Goal: Transaction & Acquisition: Purchase product/service

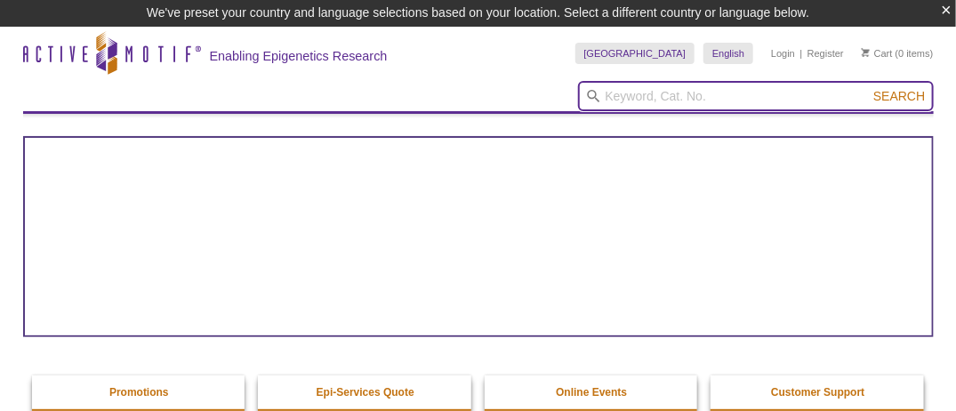
click at [656, 93] on input "search" at bounding box center [756, 96] width 356 height 30
paste input "53160"
type input "53160"
click at [868, 88] on button "Search" at bounding box center [899, 96] width 62 height 16
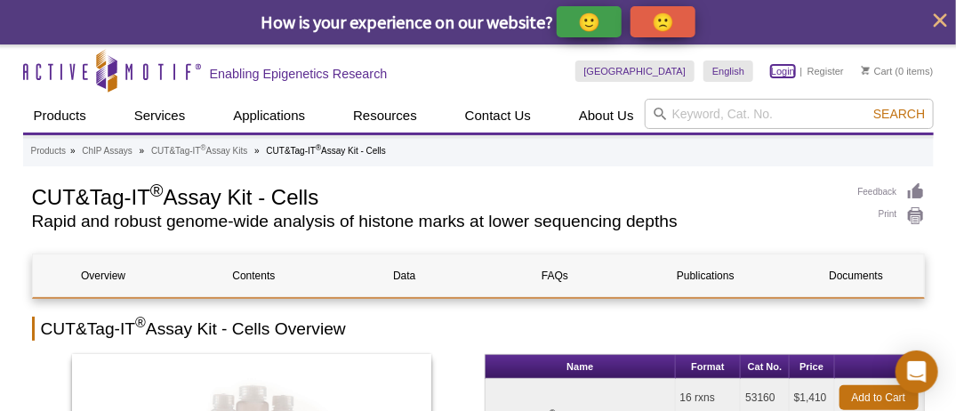
click at [780, 74] on link "Login" at bounding box center [783, 71] width 24 height 12
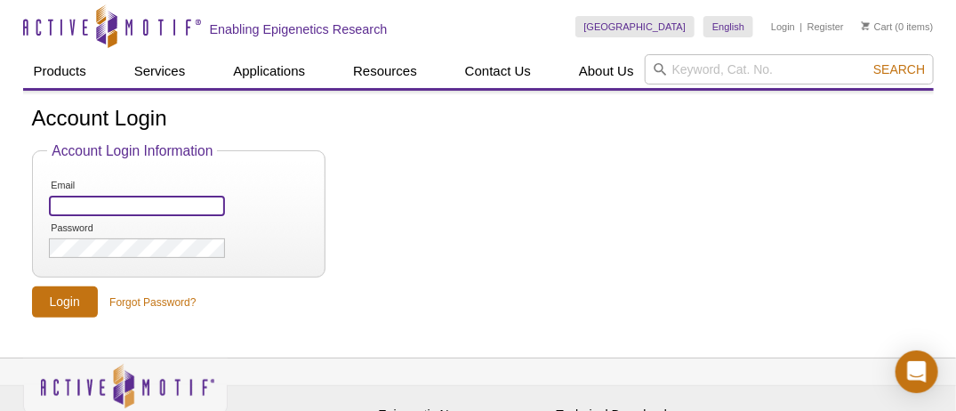
click at [112, 207] on input "Email" at bounding box center [136, 206] width 175 height 20
type input "[PERSON_NAME][EMAIL_ADDRESS][PERSON_NAME][DOMAIN_NAME]"
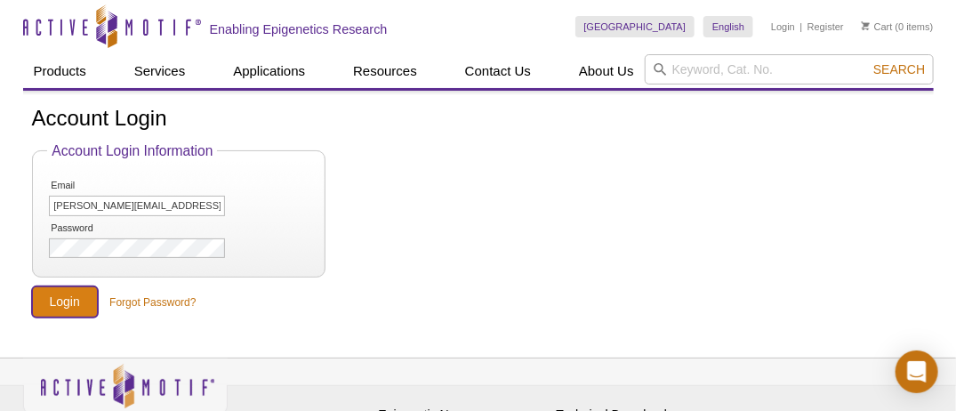
click at [85, 309] on input "Login" at bounding box center [65, 301] width 66 height 31
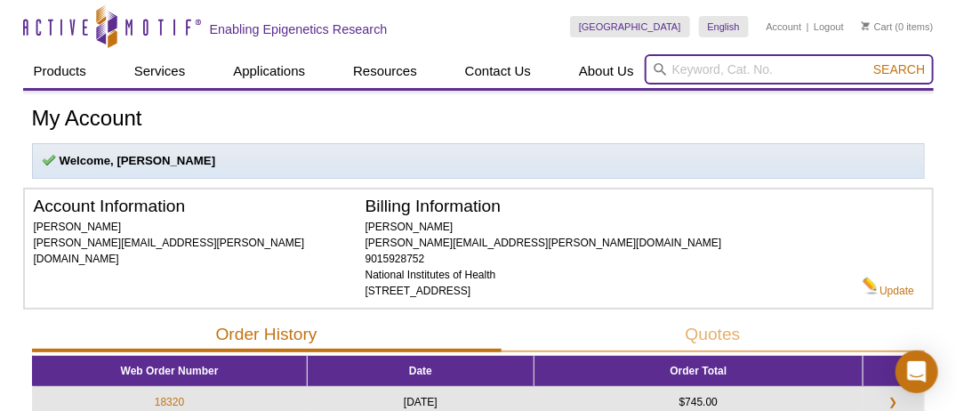
click at [705, 72] on input "search" at bounding box center [789, 69] width 289 height 30
paste input "53160"
type input "53160"
click at [868, 61] on button "Search" at bounding box center [899, 69] width 62 height 16
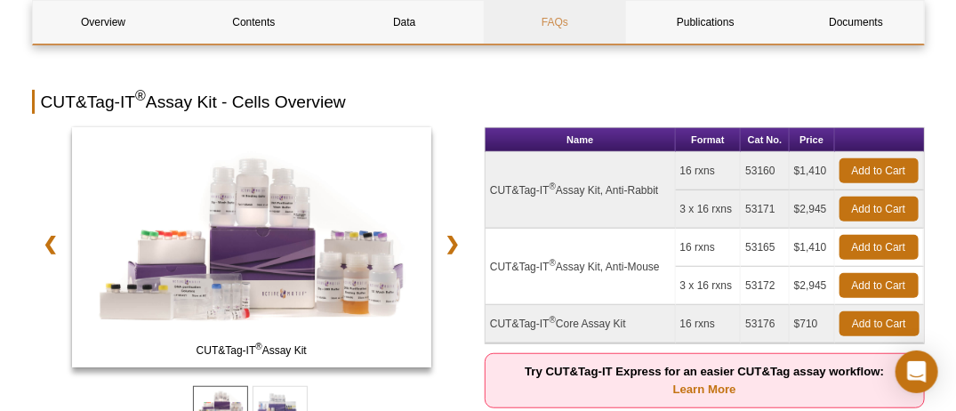
scroll to position [228, 0]
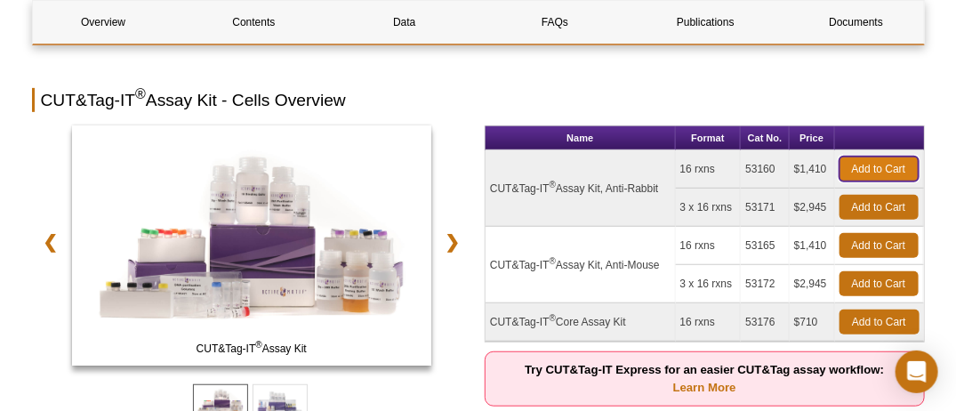
click at [853, 166] on link "Add to Cart" at bounding box center [879, 169] width 79 height 25
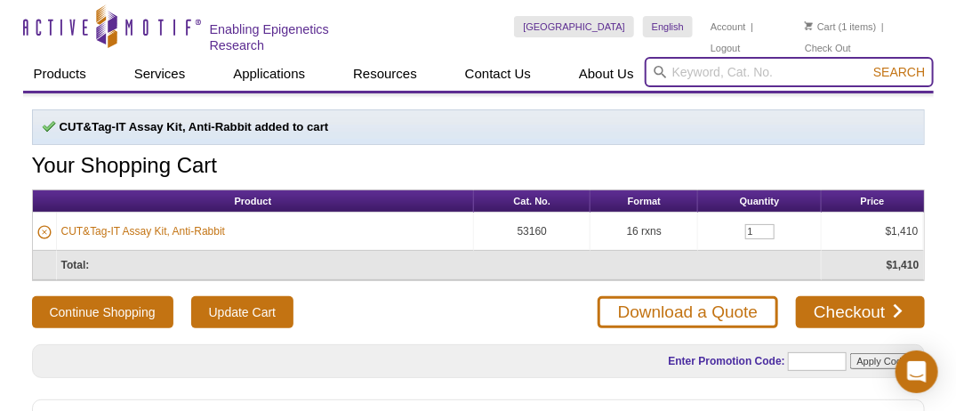
click at [678, 66] on input "search" at bounding box center [789, 72] width 289 height 30
paste input "53161"
type input "53161"
click at [868, 64] on button "Search" at bounding box center [899, 72] width 62 height 16
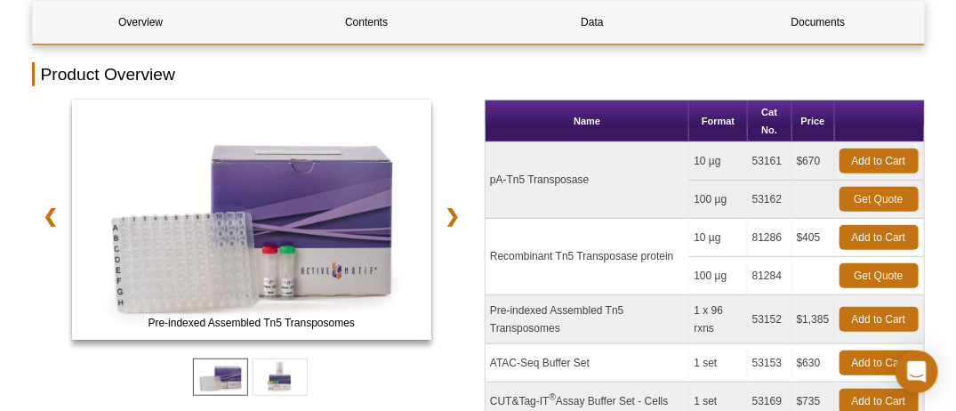
scroll to position [212, 0]
click at [882, 154] on link "Add to Cart" at bounding box center [879, 161] width 79 height 25
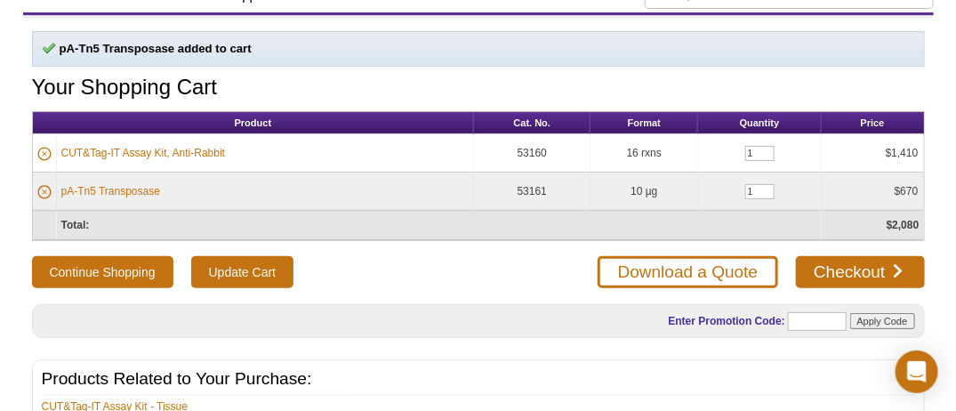
scroll to position [87, 0]
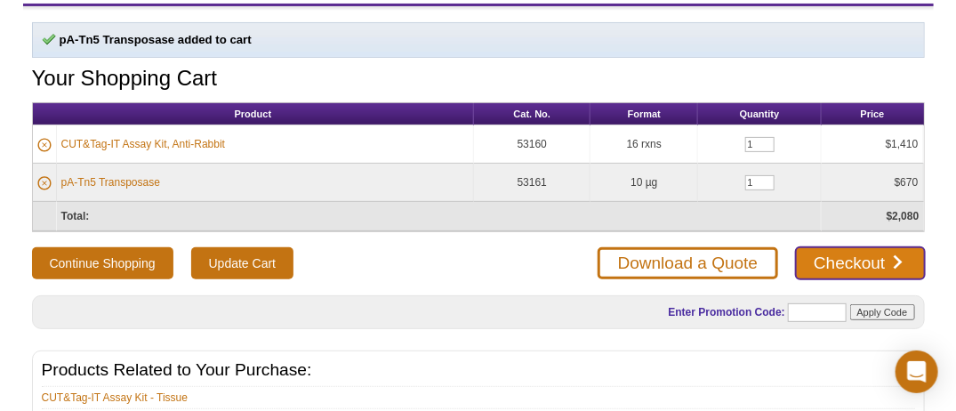
click at [882, 256] on link "Checkout" at bounding box center [860, 263] width 128 height 32
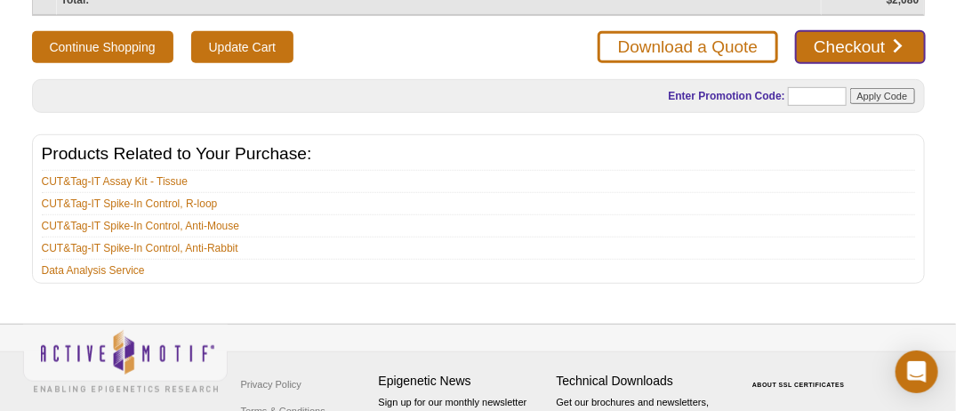
scroll to position [306, 0]
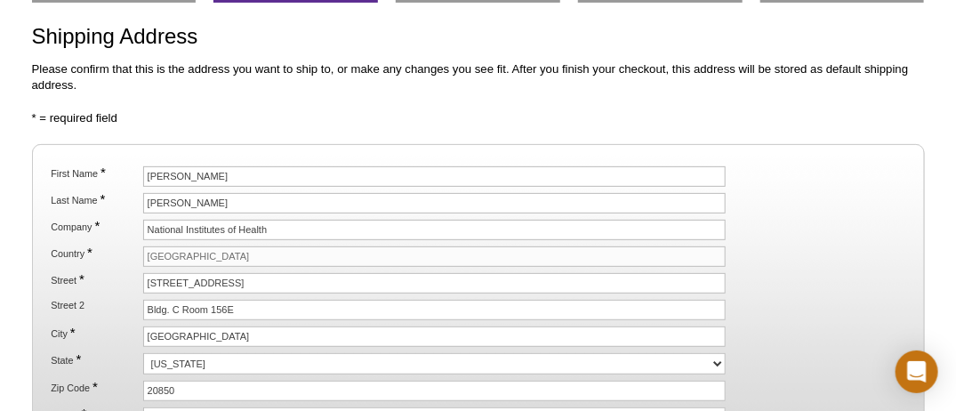
scroll to position [130, 0]
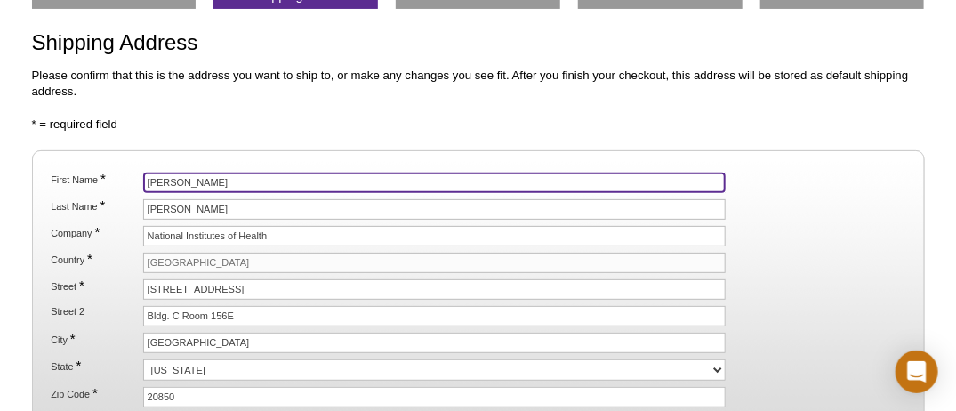
click at [231, 186] on input "[PERSON_NAME]" at bounding box center [435, 183] width 584 height 20
type input "C"
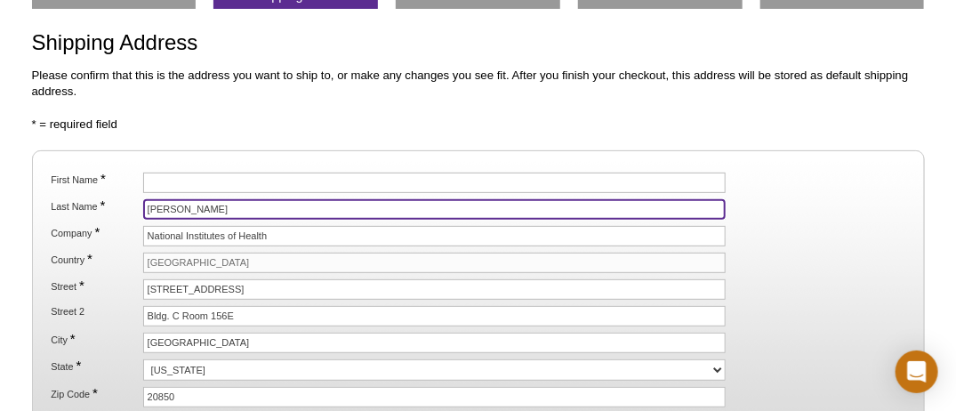
click at [237, 205] on input "[PERSON_NAME]" at bounding box center [435, 209] width 584 height 20
type input "P"
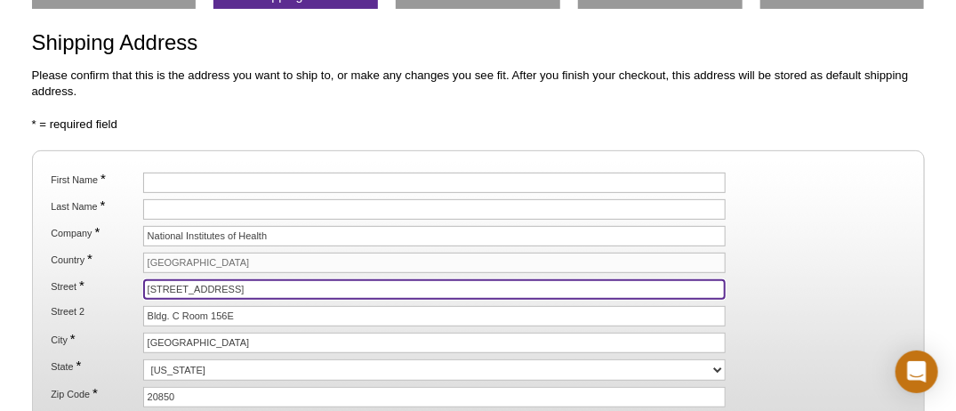
drag, startPoint x: 269, startPoint y: 281, endPoint x: 93, endPoint y: 278, distance: 175.3
click at [93, 279] on li "Street * [STREET_ADDRESS]" at bounding box center [478, 289] width 858 height 20
click at [210, 279] on input "[STREET_ADDRESS]" at bounding box center [435, 289] width 584 height 20
type input "10 Center Drive"
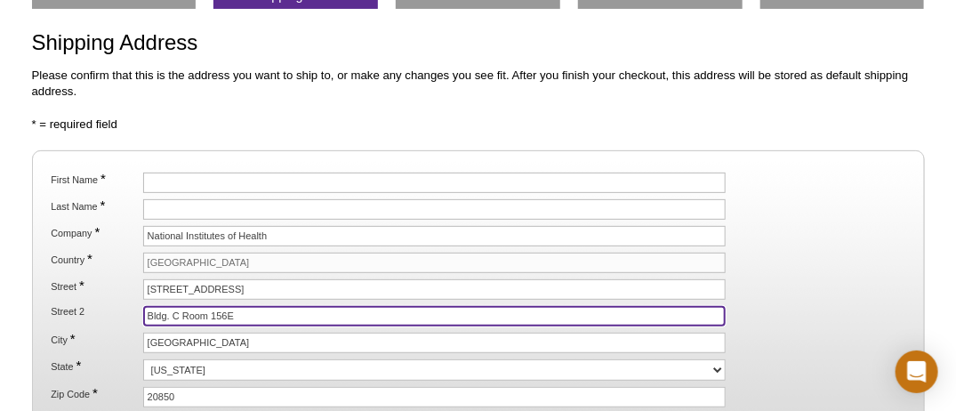
drag, startPoint x: 242, startPoint y: 314, endPoint x: 164, endPoint y: 304, distance: 78.9
click at [164, 306] on input "Bldg. C Room 156E" at bounding box center [435, 316] width 584 height 20
click at [175, 308] on input "Bldg. C Room 156E" at bounding box center [435, 316] width 584 height 20
click at [239, 307] on input "Bldg. 10 Room 156E" at bounding box center [435, 316] width 584 height 20
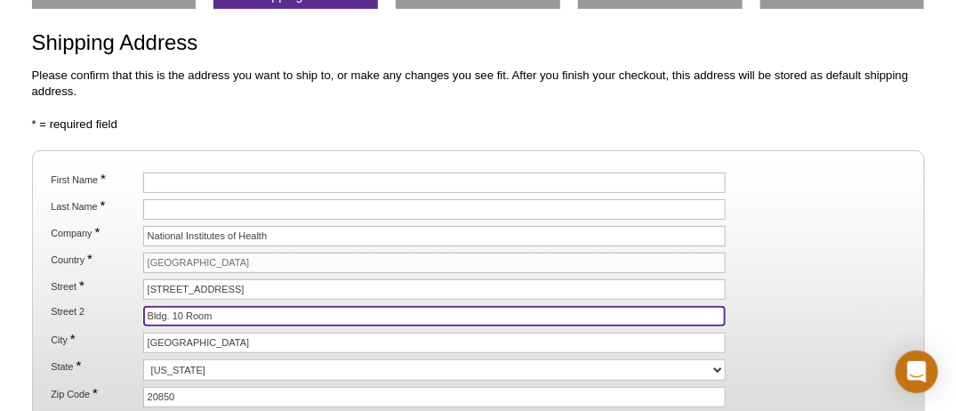
type input "Bldg. 10 Room"
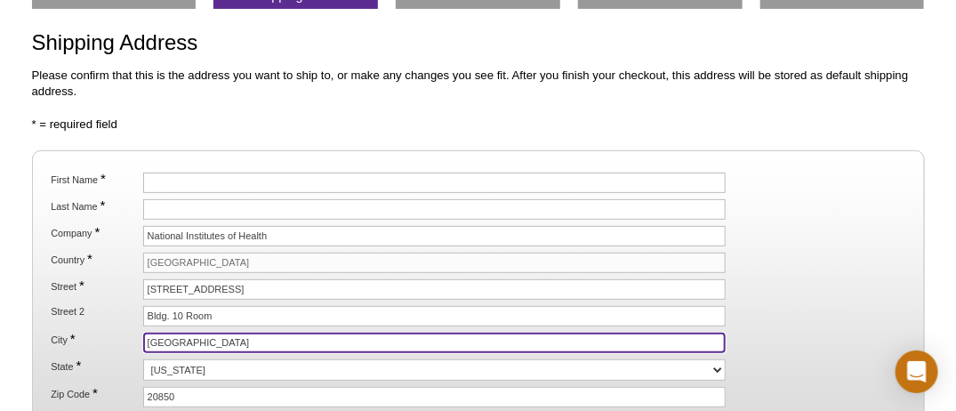
drag, startPoint x: 199, startPoint y: 338, endPoint x: 85, endPoint y: 325, distance: 114.6
click at [85, 333] on li "City * Rockville" at bounding box center [478, 343] width 858 height 20
type input "Bethesda"
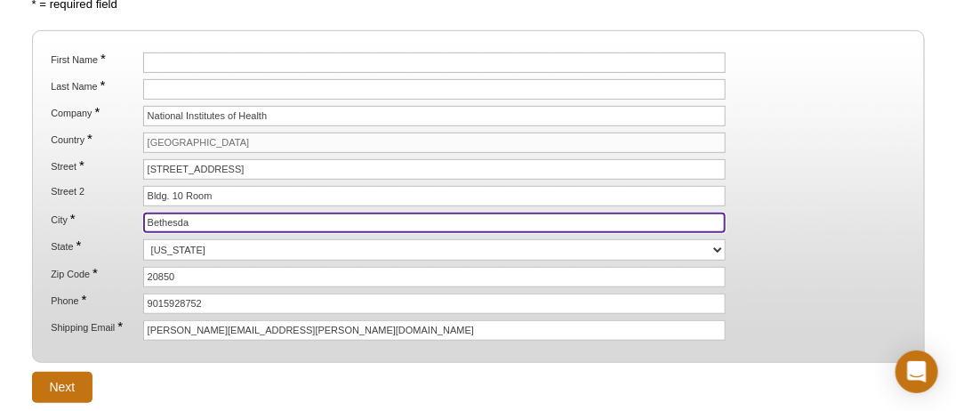
scroll to position [251, 0]
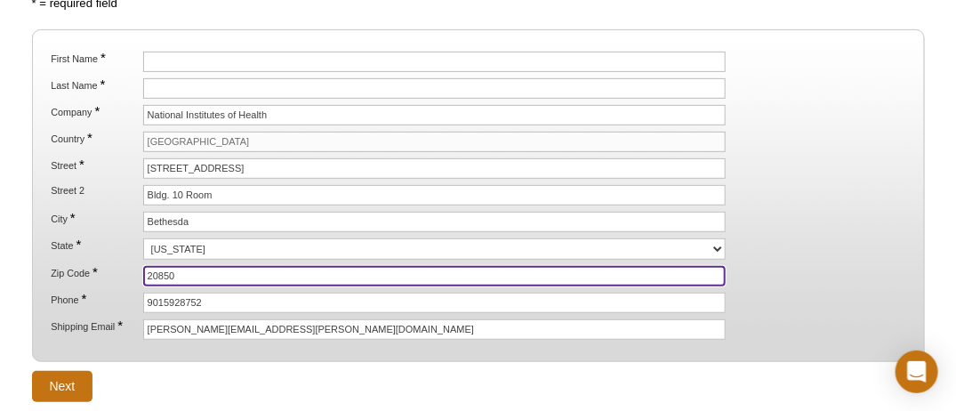
click at [183, 266] on input "20850" at bounding box center [435, 276] width 584 height 20
type input "20892"
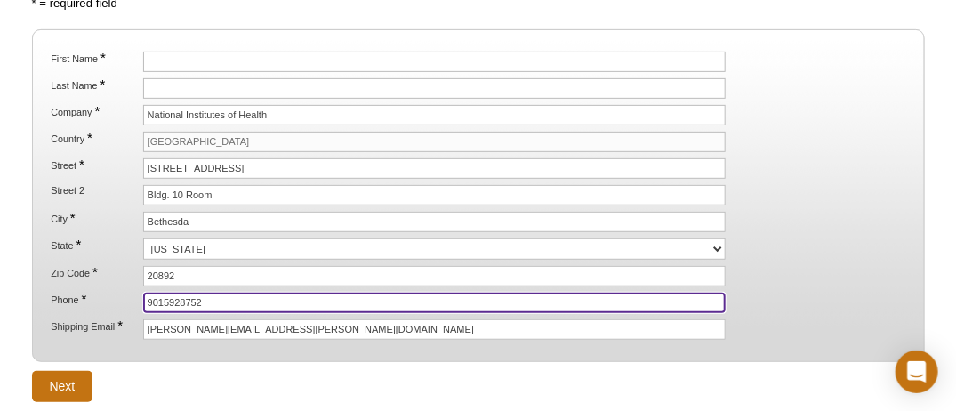
drag, startPoint x: 213, startPoint y: 295, endPoint x: 117, endPoint y: 289, distance: 96.3
click at [117, 293] on li "Phone * 9015928752" at bounding box center [478, 303] width 858 height 20
paste input "3014969320"
type input "3014969320"
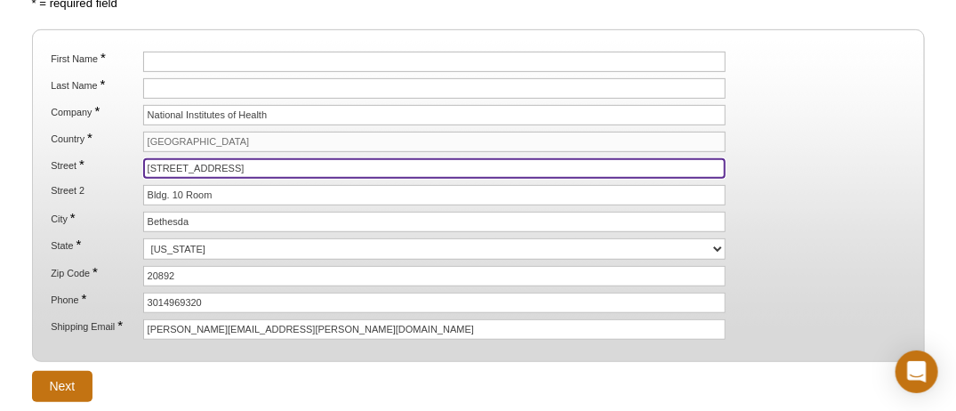
click at [241, 161] on input "10 Center Drive" at bounding box center [435, 168] width 584 height 20
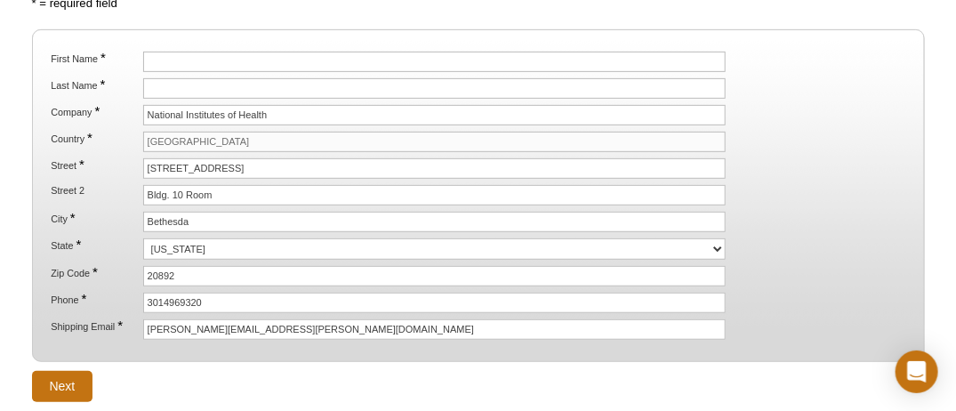
click at [510, 203] on ol "First Name * Last Name * Company * National Institutes of Health Country * Unit…" at bounding box center [477, 196] width 861 height 288
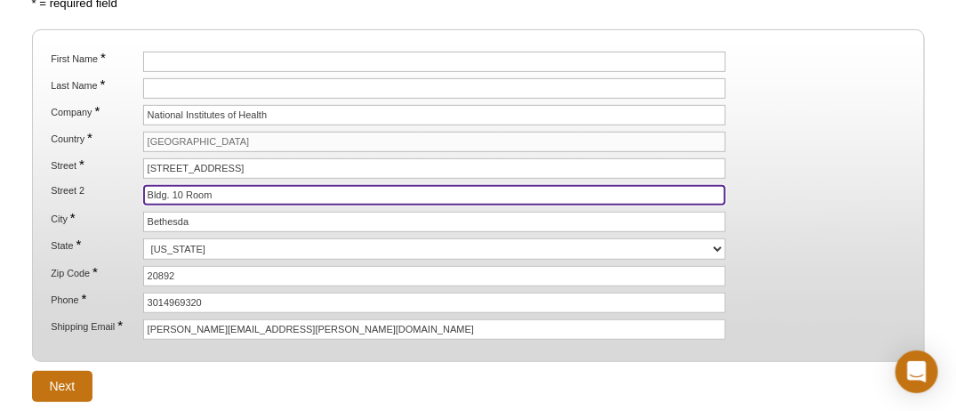
click at [496, 189] on input "Bldg. 10 Room" at bounding box center [435, 195] width 584 height 20
type input "Bldg. 10 Room 4D09"
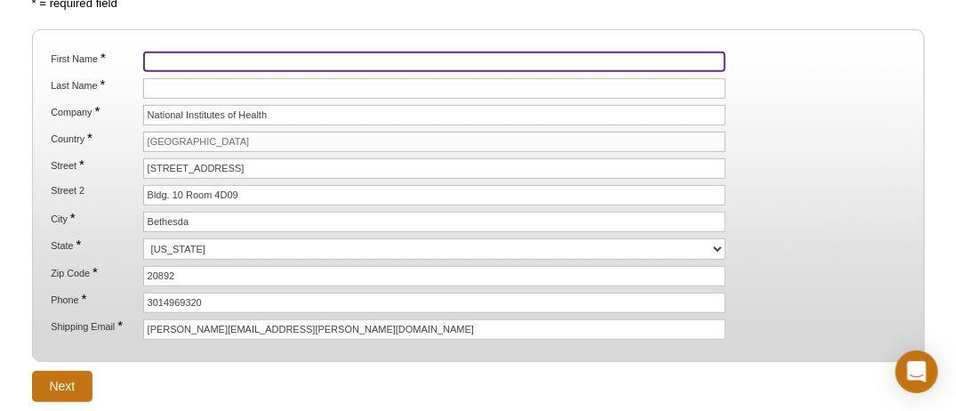
click at [204, 65] on input "First Name *" at bounding box center [435, 62] width 584 height 20
click at [182, 60] on input "First Name *" at bounding box center [435, 62] width 584 height 20
paste input "Ousmane CISSE"
click at [166, 54] on input "Ousmane CISSE" at bounding box center [435, 62] width 584 height 20
drag, startPoint x: 230, startPoint y: 56, endPoint x: 192, endPoint y: 58, distance: 38.3
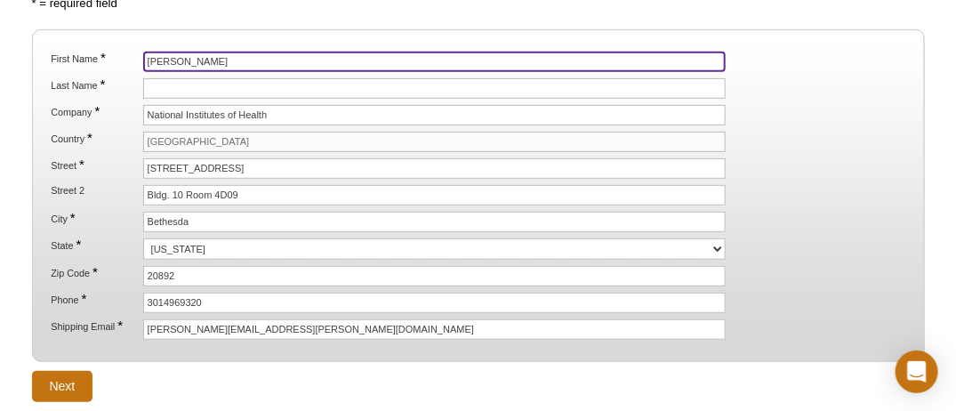
click at [192, 58] on input "Ousmane CISSE" at bounding box center [435, 62] width 584 height 20
type input "Ousmane"
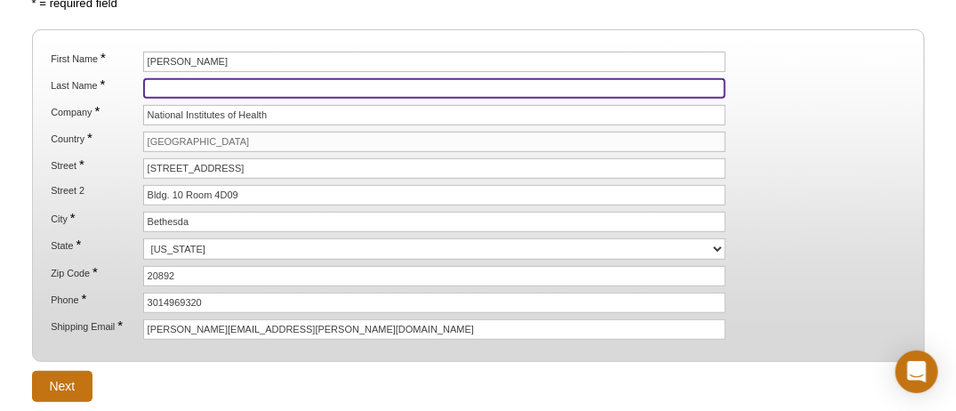
click at [180, 82] on input "Last Name *" at bounding box center [435, 88] width 584 height 20
paste input "CISSE"
click at [425, 85] on input "Cisse/" at bounding box center [435, 88] width 584 height 20
paste input "25-009991"
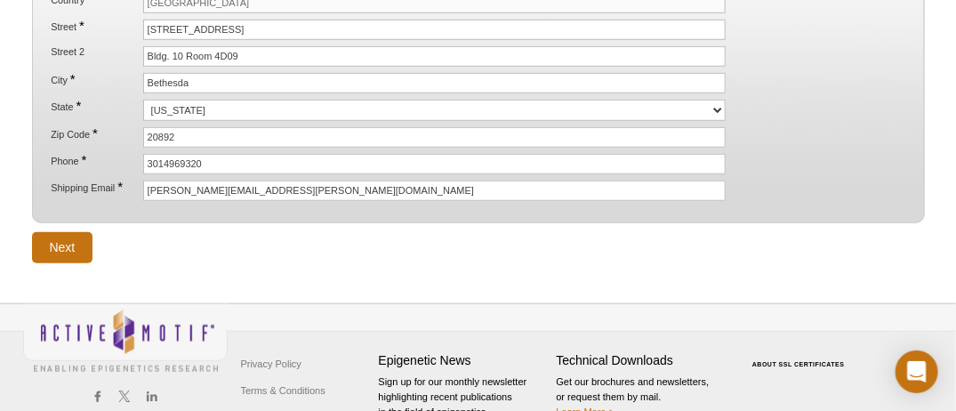
scroll to position [391, 0]
type input "Cisse/25-009991"
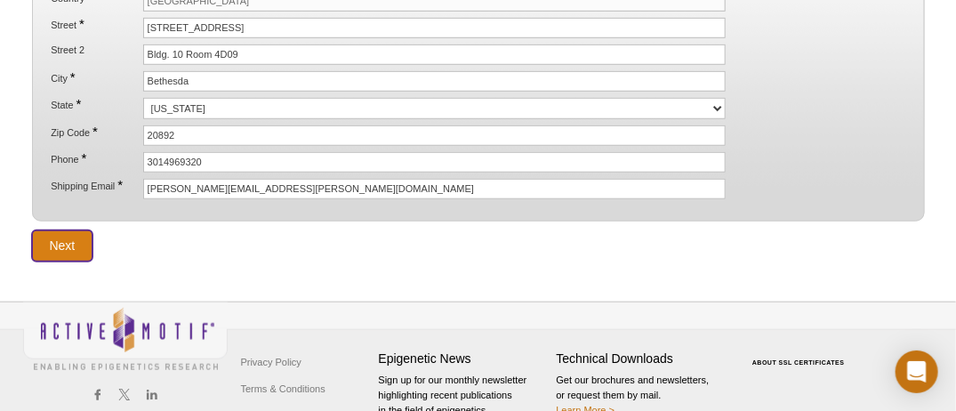
click at [65, 234] on input "Next" at bounding box center [62, 245] width 61 height 31
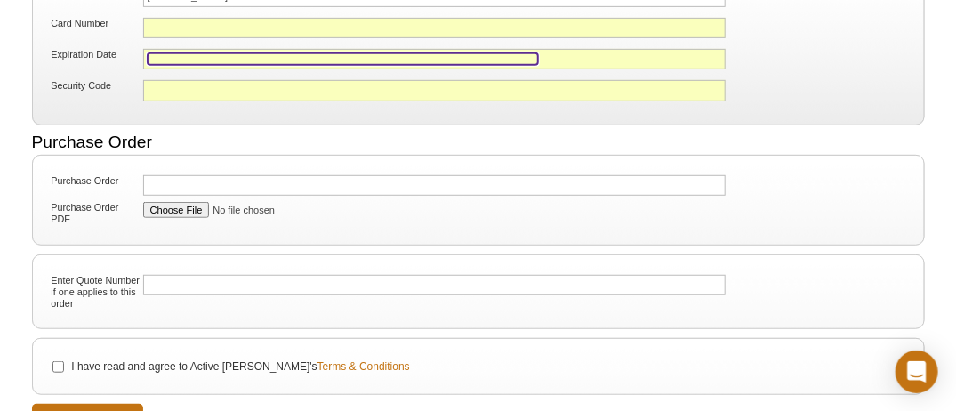
scroll to position [302, 0]
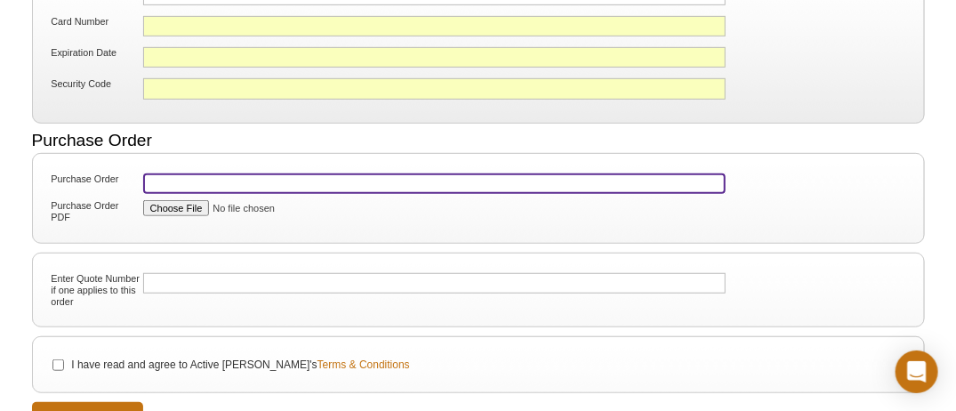
click at [177, 175] on input "Purchase Order" at bounding box center [435, 183] width 584 height 20
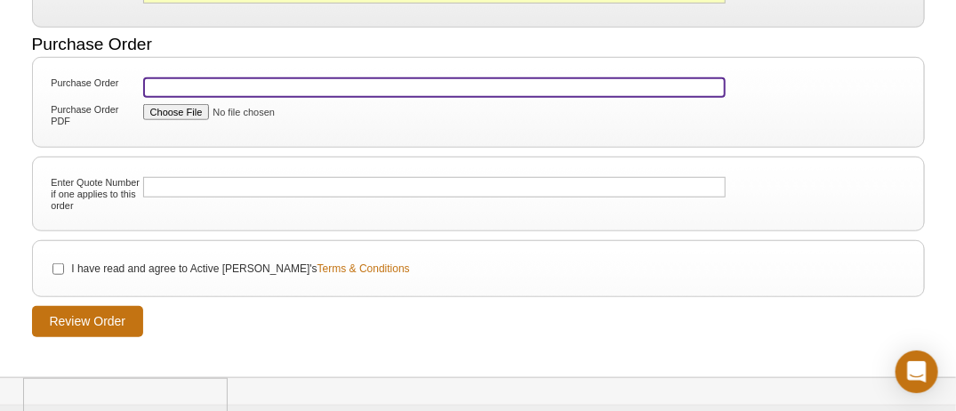
scroll to position [407, 0]
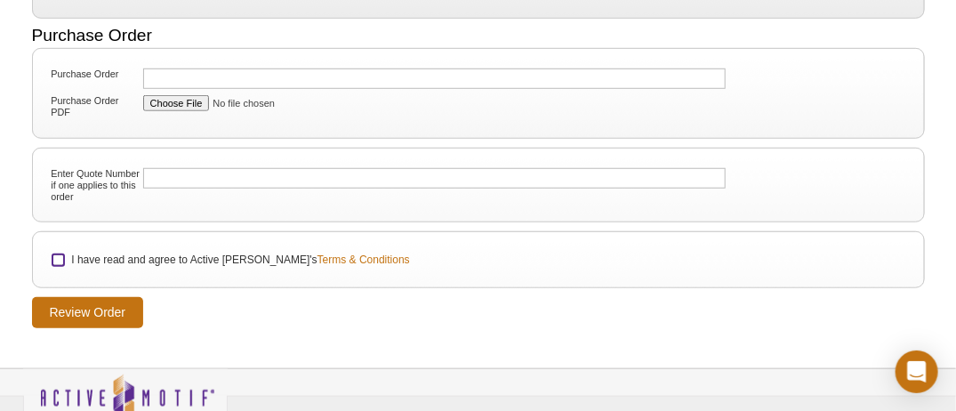
click at [59, 254] on input "I have read and agree to Active Motif's Terms & Conditions" at bounding box center [58, 260] width 12 height 12
checkbox input "true"
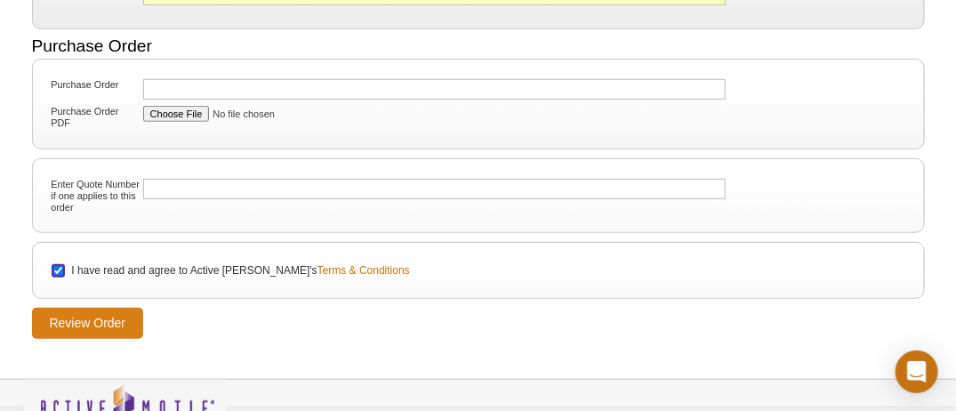
scroll to position [400, 0]
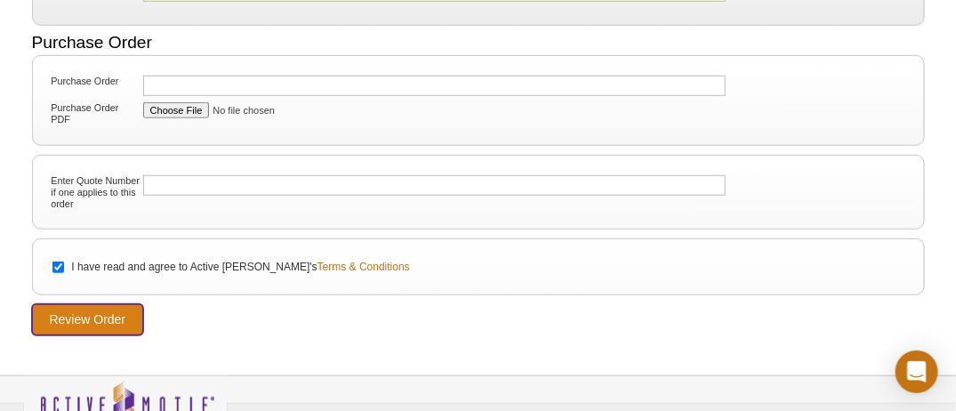
click at [108, 318] on input "Review Order" at bounding box center [88, 319] width 112 height 31
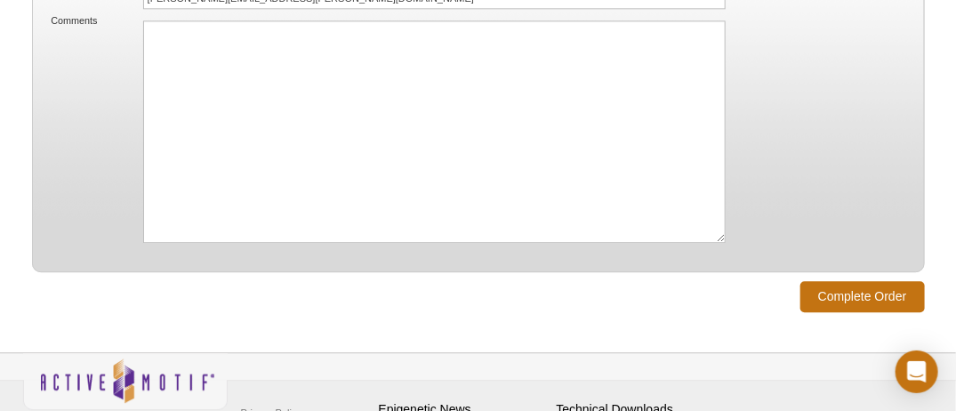
scroll to position [1438, 0]
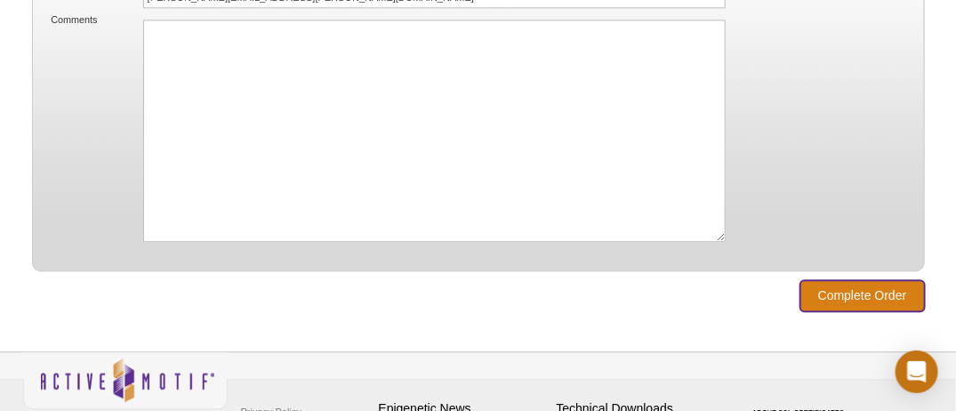
click at [853, 280] on input "Complete Order" at bounding box center [863, 295] width 125 height 31
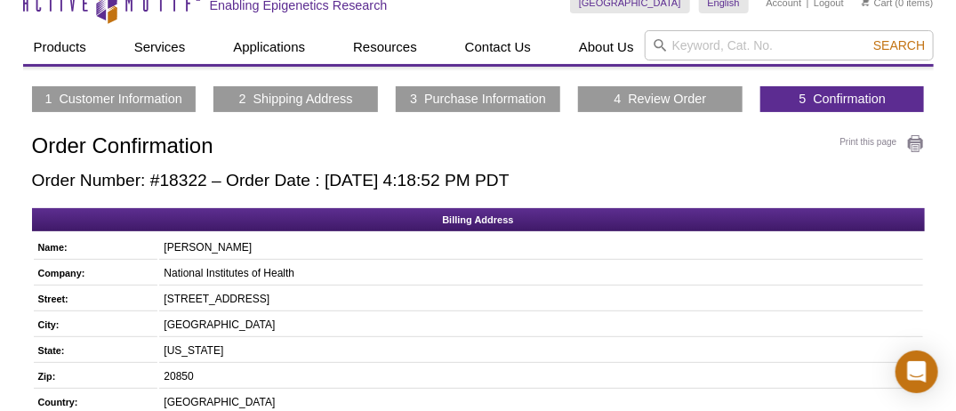
scroll to position [69, 0]
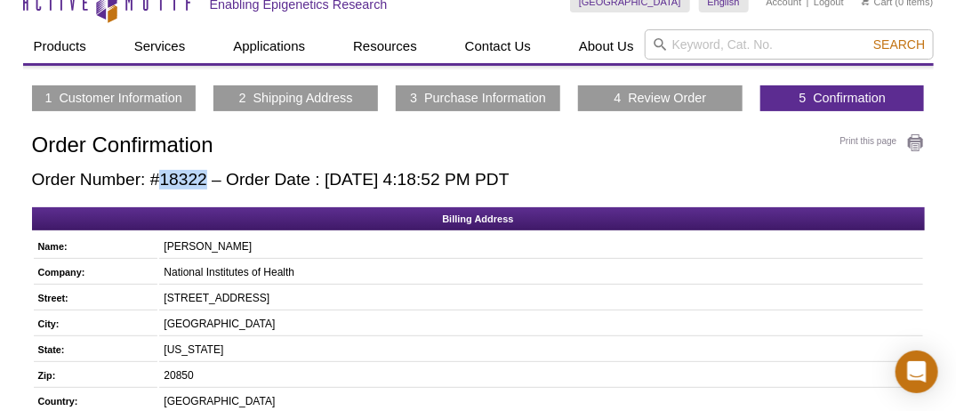
drag, startPoint x: 208, startPoint y: 181, endPoint x: 159, endPoint y: 176, distance: 49.2
click at [159, 176] on h2 "Order Number: #18322 – Order Date : [DATE] 4:18:52 PM PDT" at bounding box center [478, 180] width 893 height 20
copy h2 "18322"
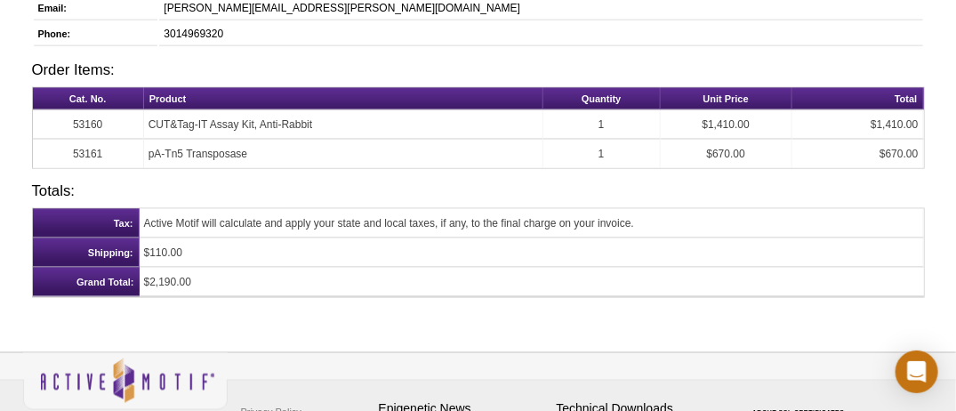
scroll to position [763, 0]
